Goal: Transaction & Acquisition: Purchase product/service

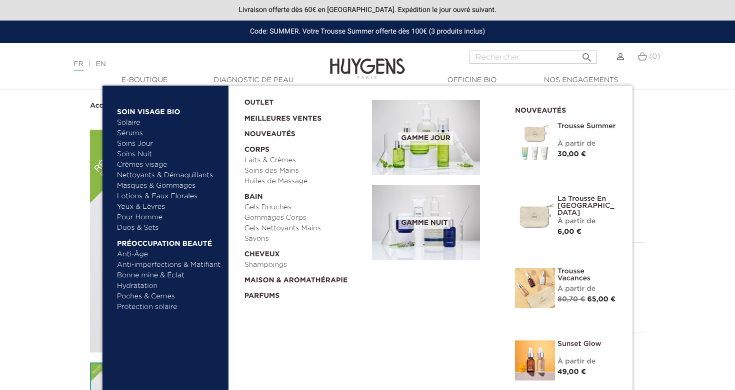
click at [133, 155] on link "Soins Nuit" at bounding box center [165, 154] width 96 height 11
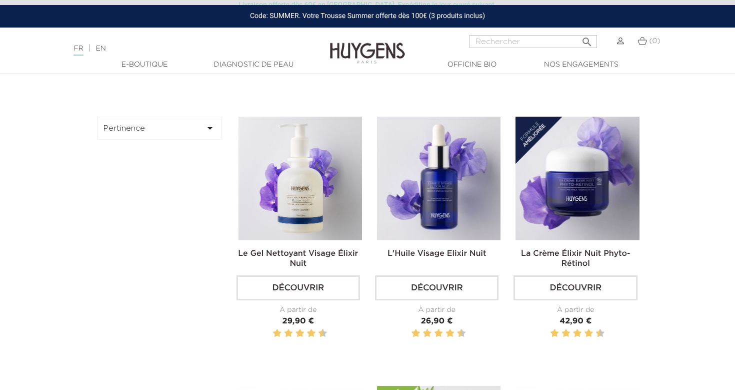
scroll to position [282, 0]
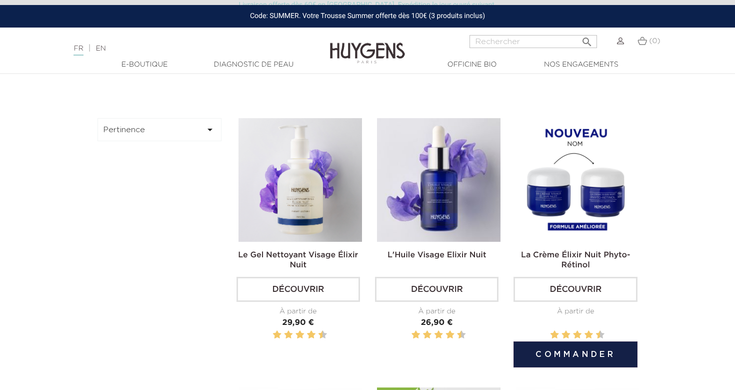
click at [578, 174] on img at bounding box center [578, 180] width 124 height 124
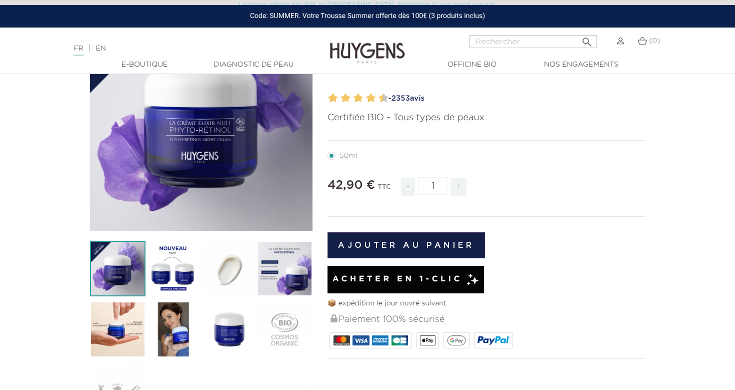
scroll to position [71, 0]
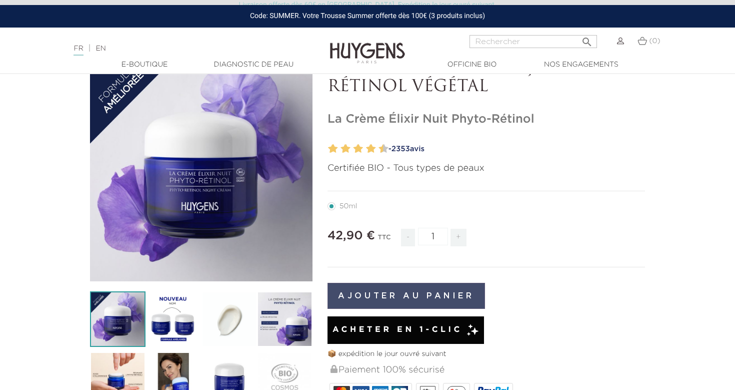
click at [419, 291] on button "Ajouter au panier" at bounding box center [407, 296] width 158 height 26
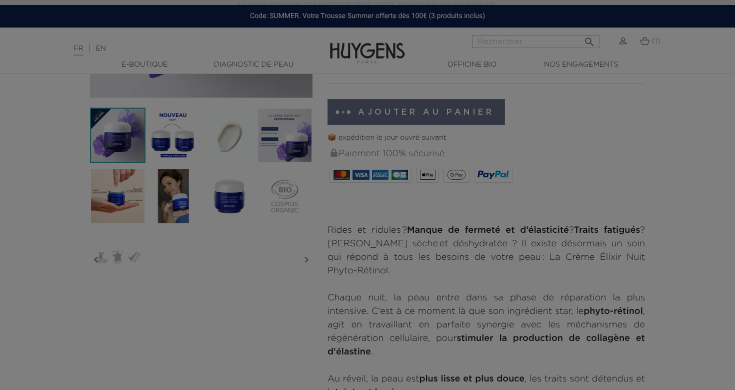
scroll to position [259, 0]
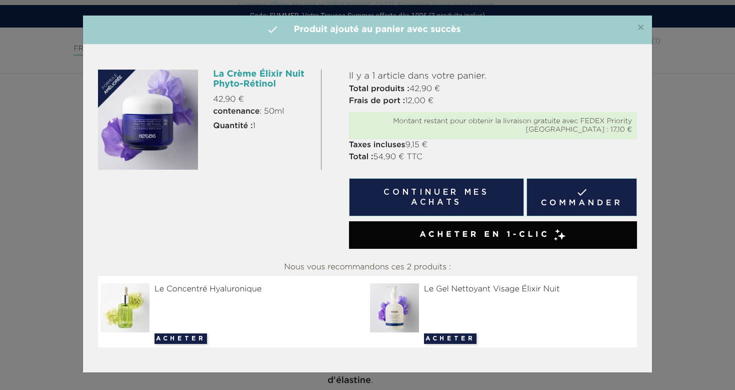
click at [702, 215] on div "×  Produit ajouté au panier avec succès La Crème Élixir Nuit Phyto-Rétinol 42,…" at bounding box center [367, 195] width 735 height 390
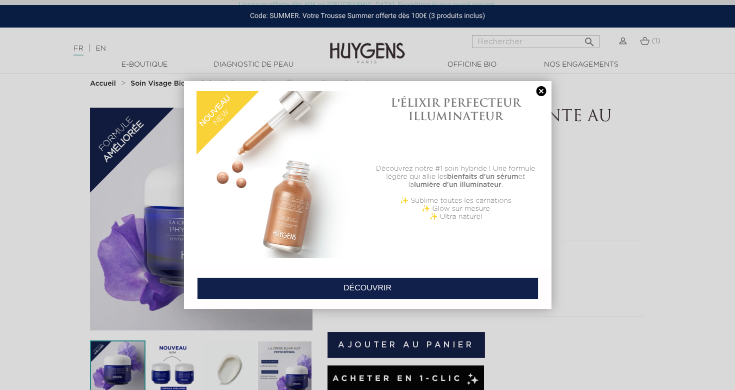
scroll to position [0, 0]
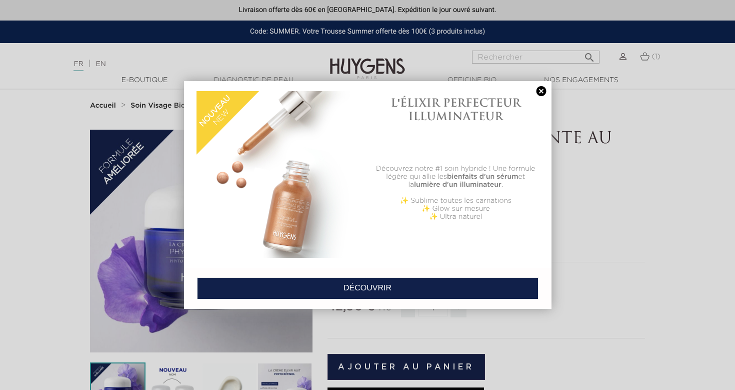
click at [541, 91] on link at bounding box center [542, 91] width 14 height 11
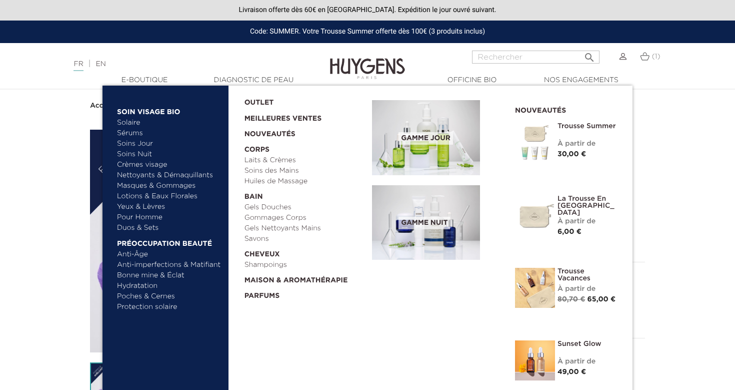
click at [142, 144] on link "Soins Jour" at bounding box center [169, 144] width 105 height 11
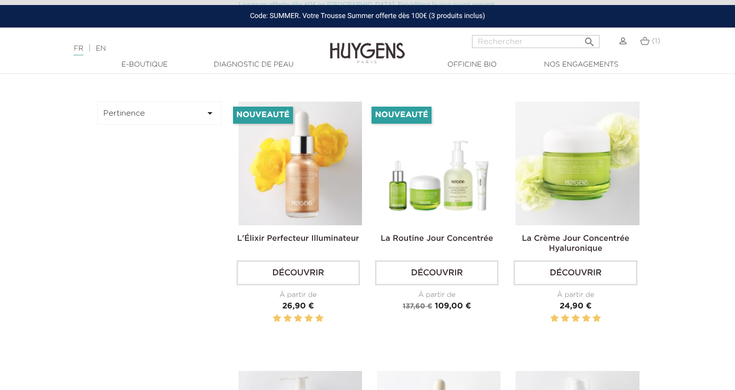
scroll to position [297, 0]
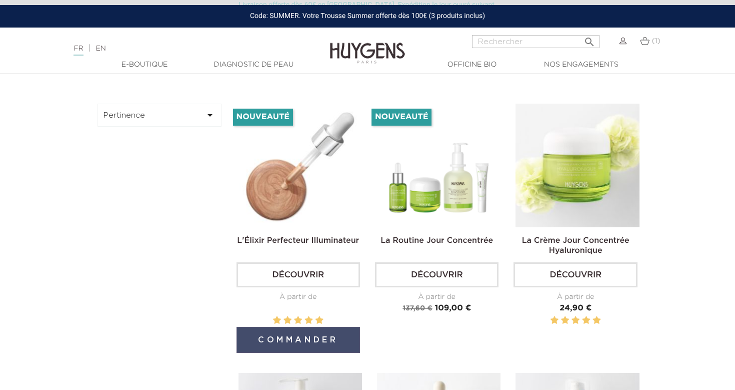
click at [313, 336] on button "Commander" at bounding box center [299, 340] width 124 height 26
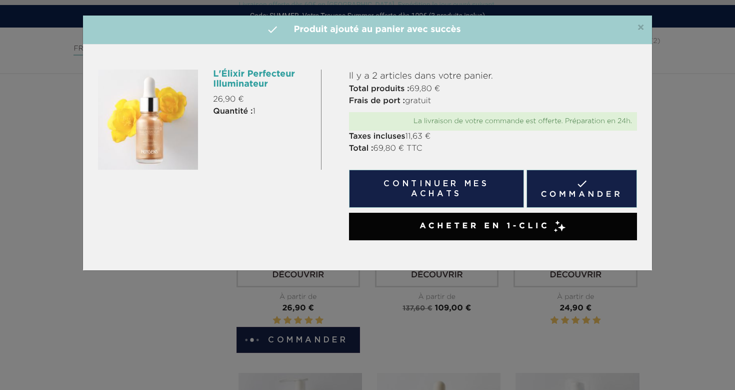
click at [709, 209] on div "×  Produit ajouté au panier avec succès L'Élixir Perfecteur Illuminateur 26,90…" at bounding box center [367, 195] width 735 height 390
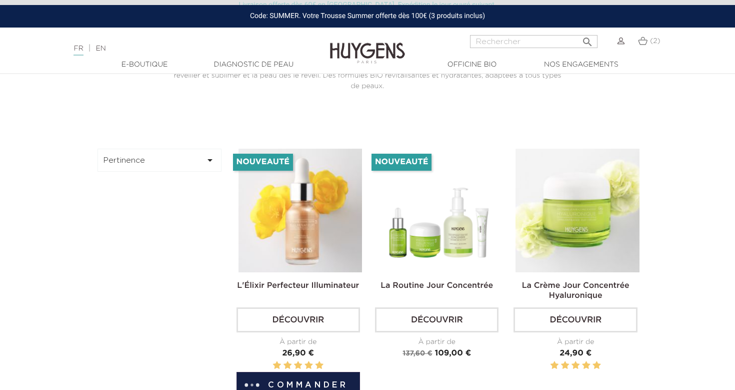
scroll to position [243, 0]
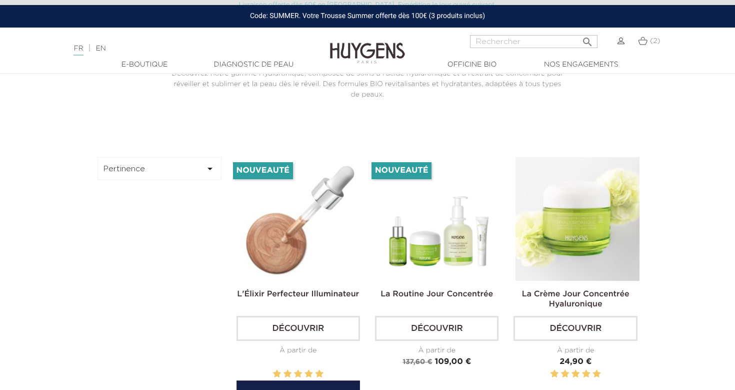
click at [299, 255] on img at bounding box center [301, 219] width 124 height 124
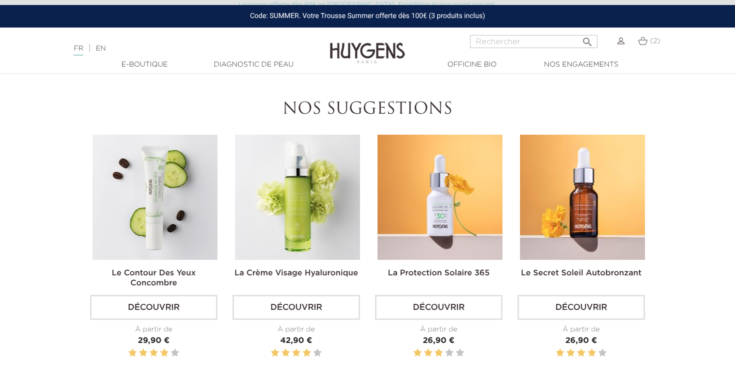
scroll to position [1093, 0]
